Goal: Find specific page/section: Find specific page/section

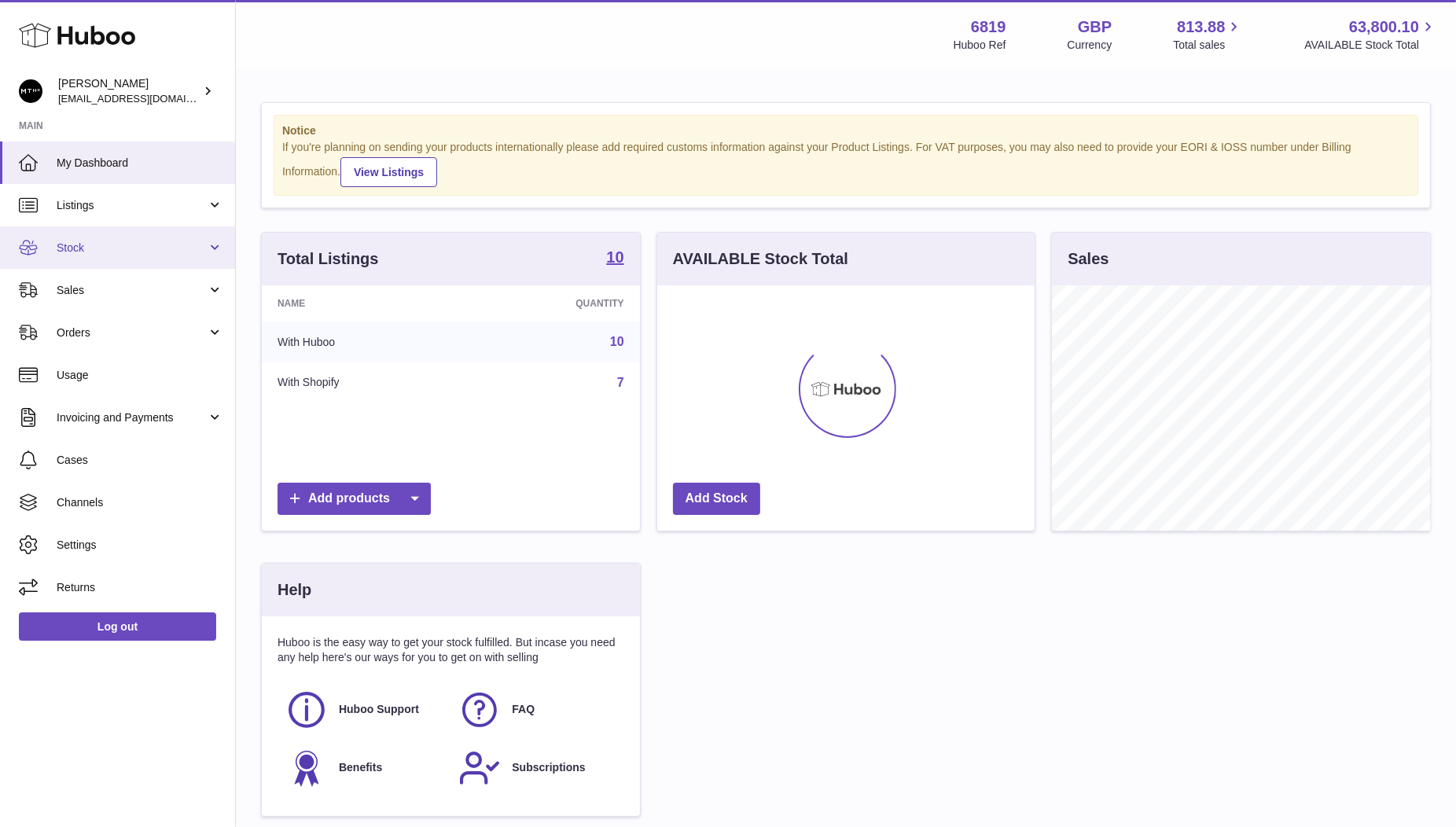
scroll to position [245, 378]
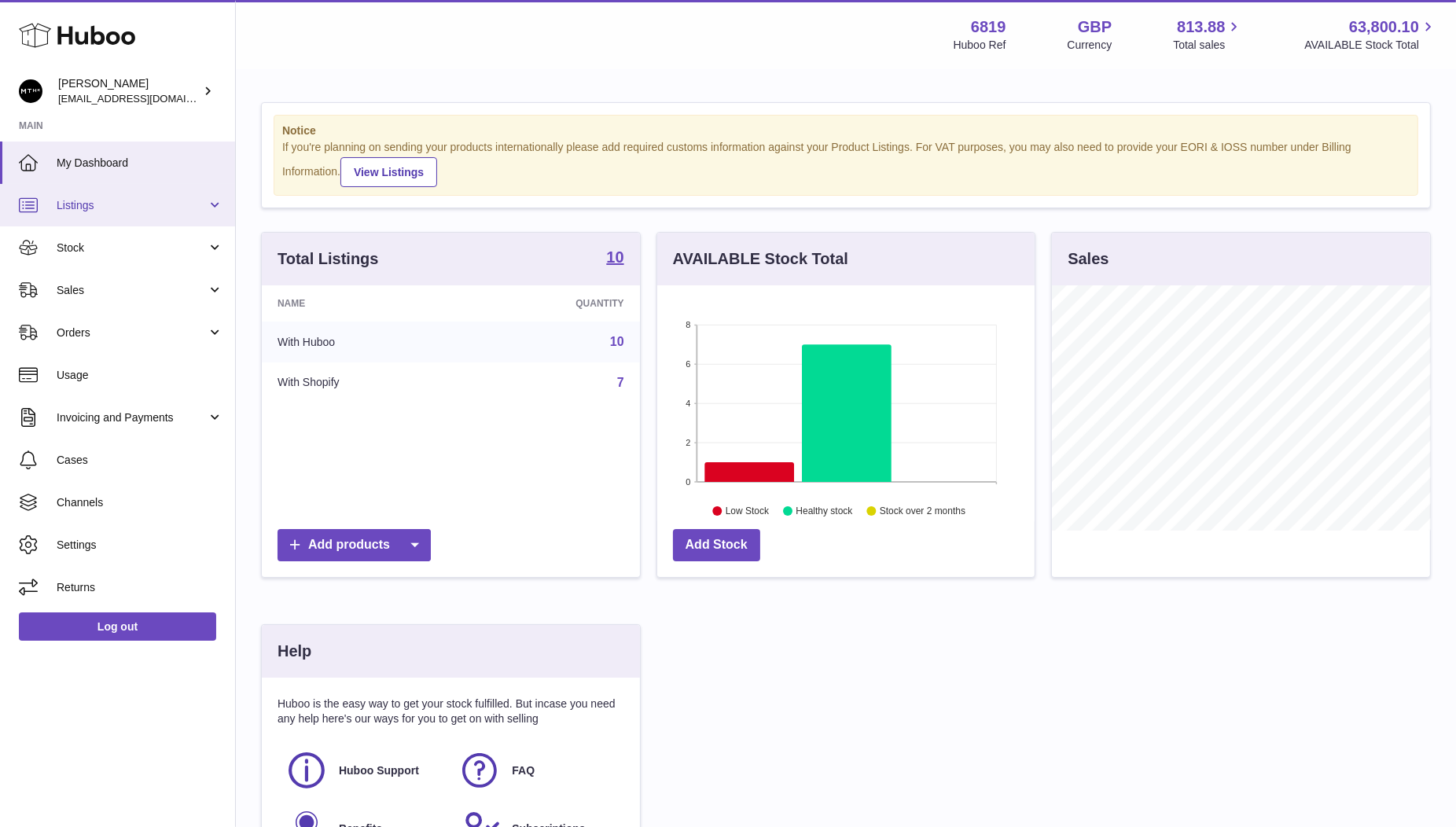
click at [94, 209] on span "Listings" at bounding box center [132, 205] width 150 height 15
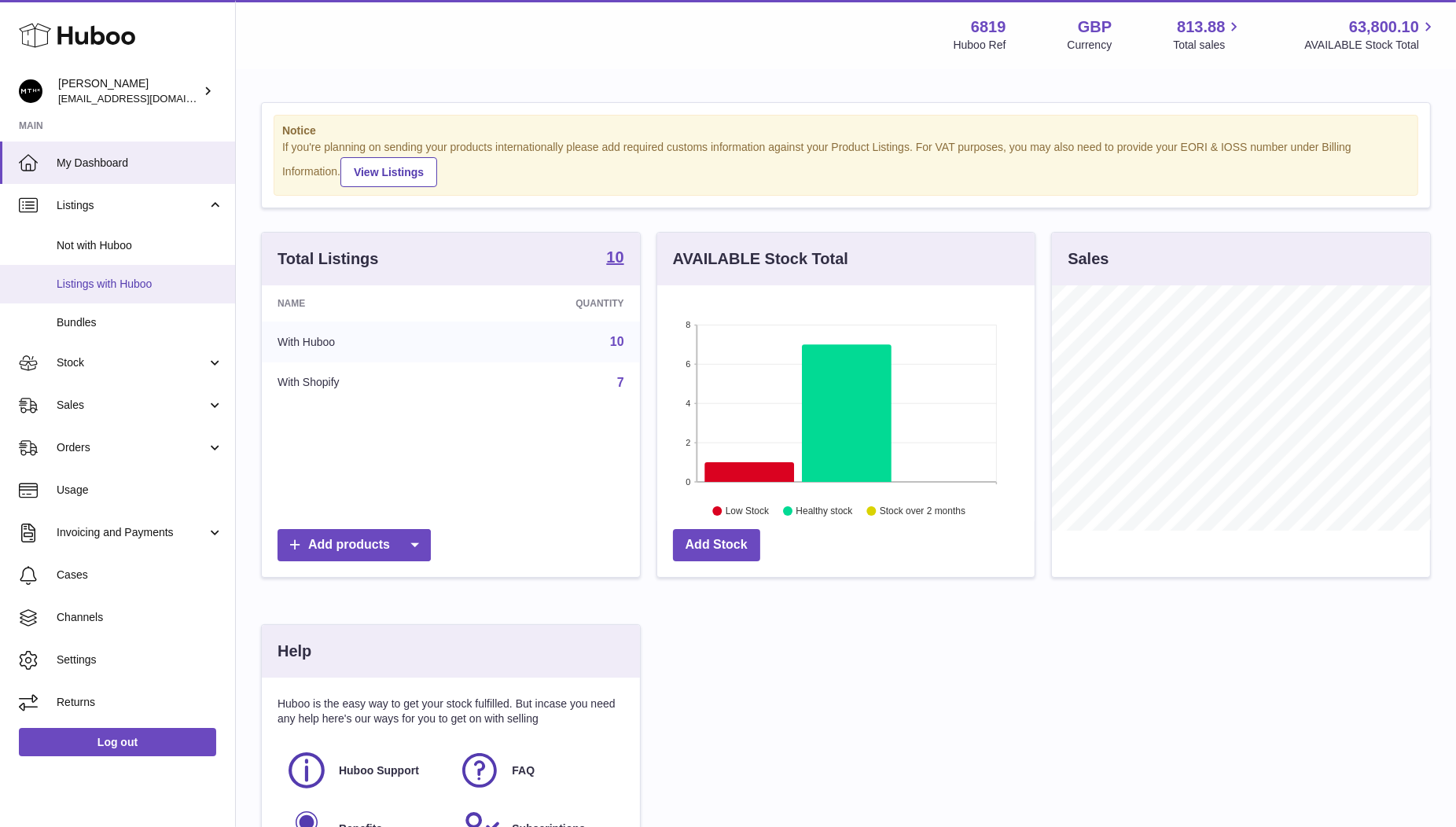
click at [104, 292] on link "Listings with Huboo" at bounding box center [117, 284] width 235 height 39
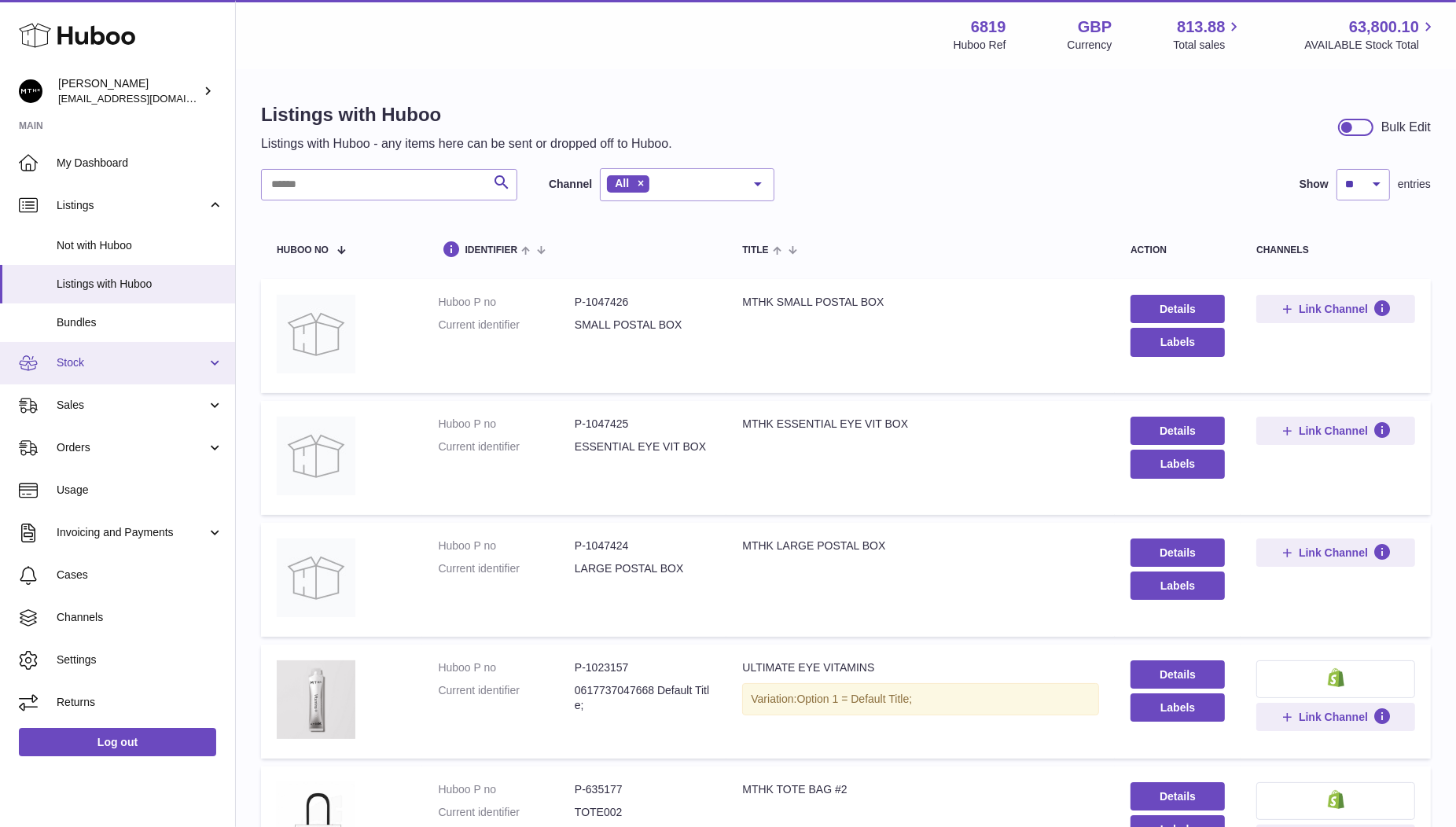
click at [109, 356] on span "Stock" at bounding box center [132, 363] width 150 height 15
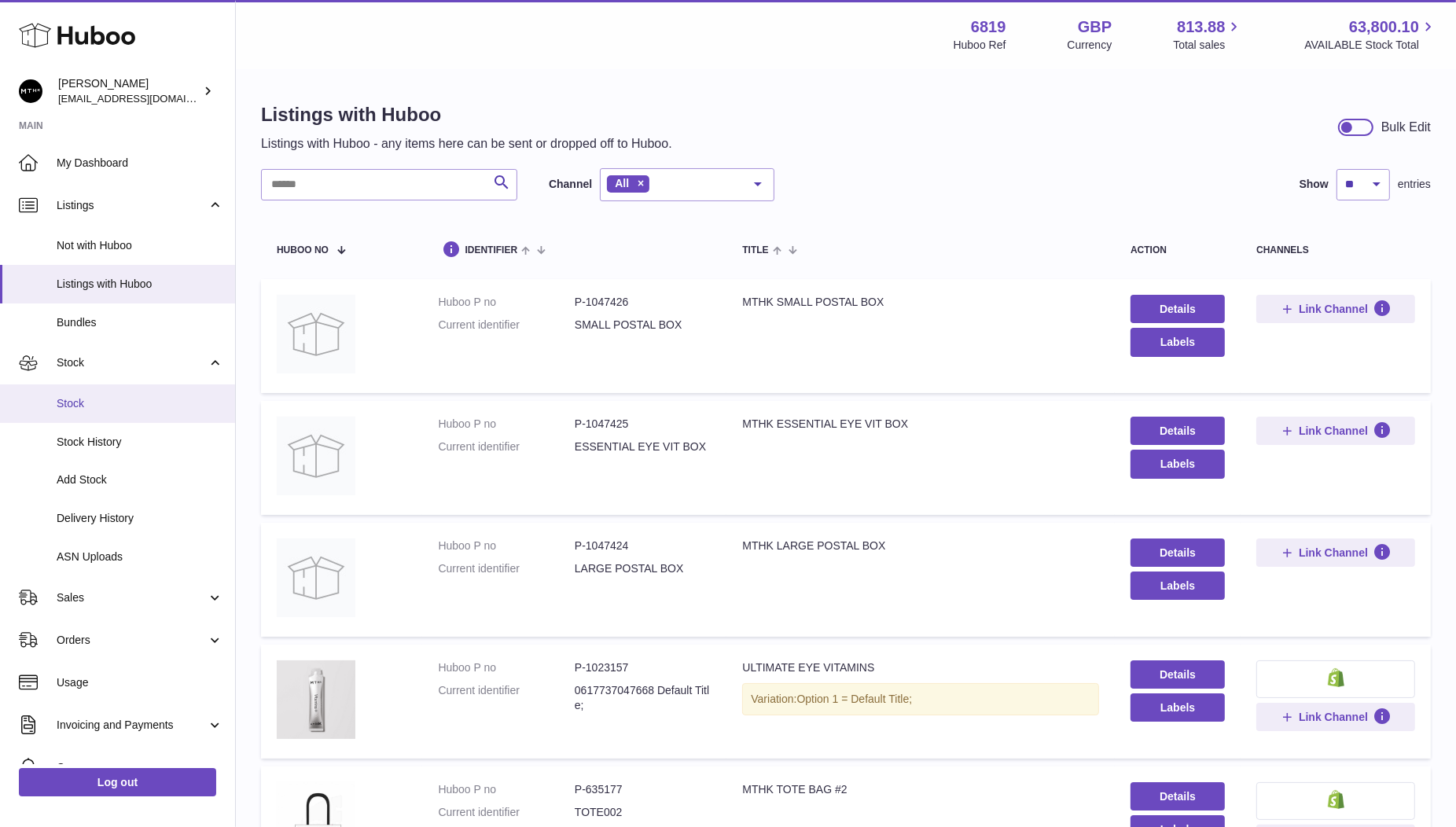
click at [86, 410] on span "Stock" at bounding box center [140, 403] width 167 height 15
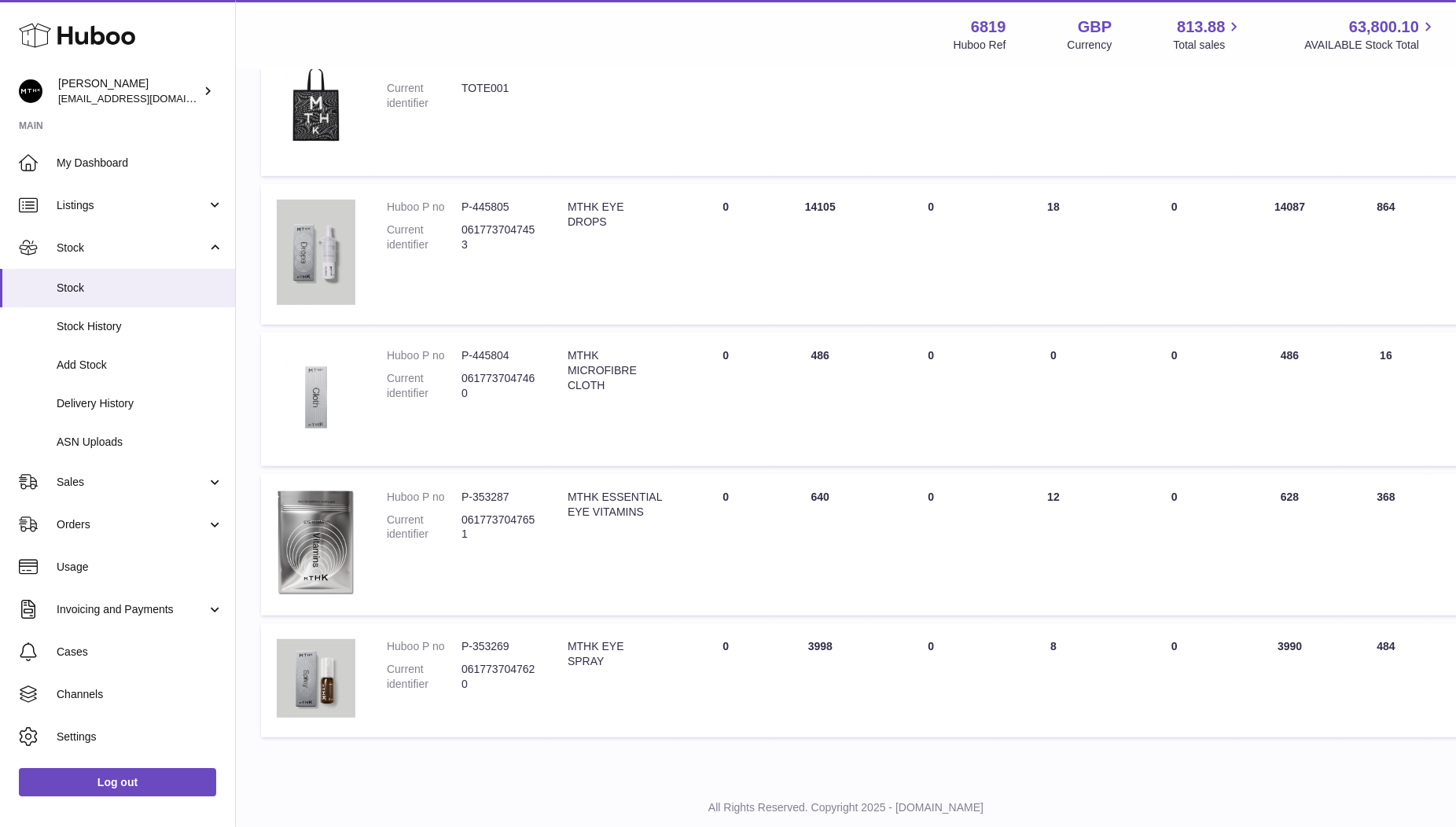
scroll to position [924, 0]
